Goal: Transaction & Acquisition: Purchase product/service

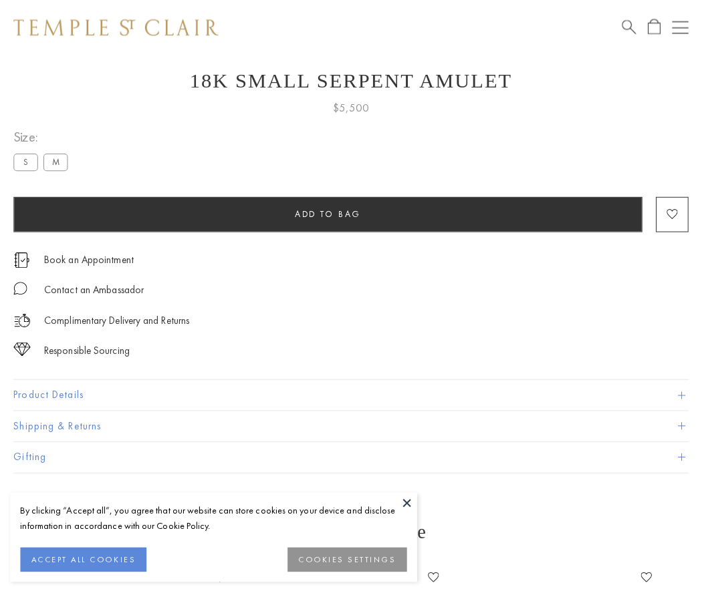
scroll to position [53, 0]
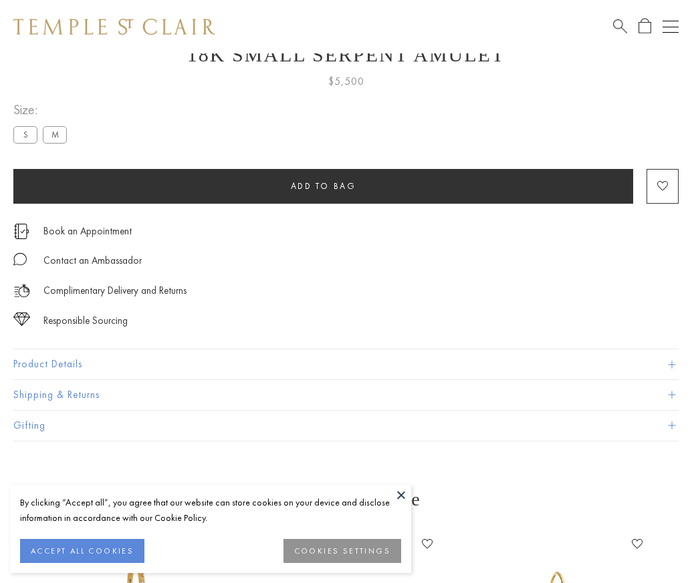
click at [323, 186] on span "Add to bag" at bounding box center [323, 185] width 65 height 11
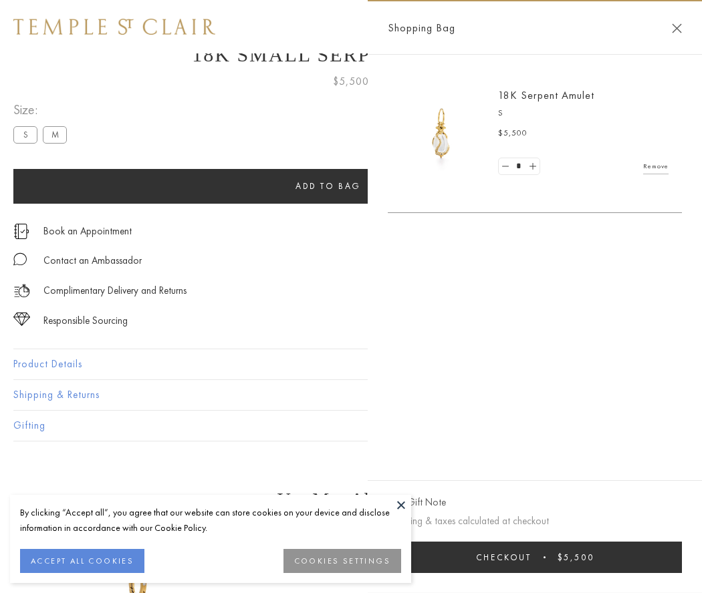
click at [535, 557] on button "Checkout $5,500" at bounding box center [535, 557] width 294 height 31
